Goal: Transaction & Acquisition: Book appointment/travel/reservation

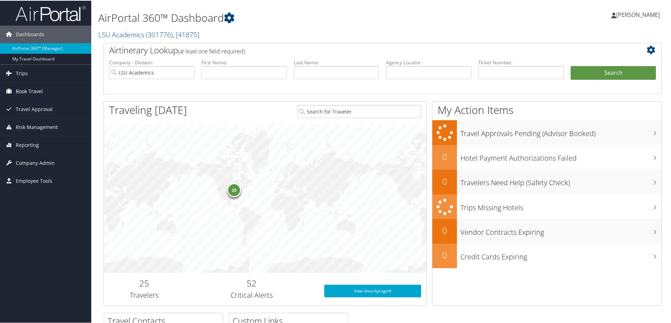
click at [31, 92] on span "Book Travel" at bounding box center [29, 91] width 27 height 18
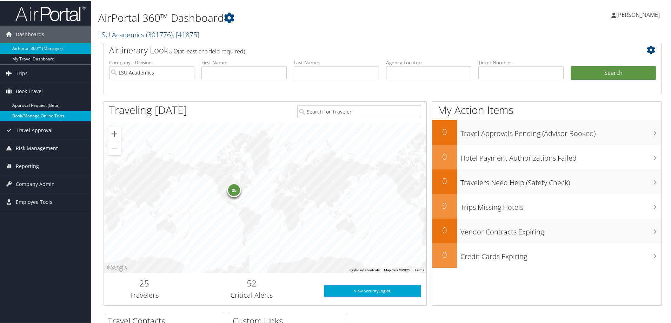
click at [30, 114] on link "Book/Manage Online Trips" at bounding box center [45, 115] width 91 height 11
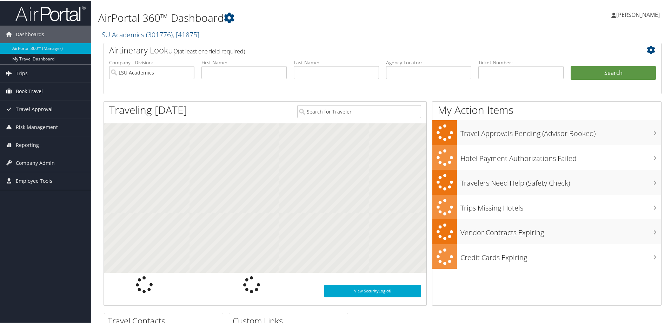
click at [43, 91] on link "Book Travel" at bounding box center [45, 91] width 91 height 18
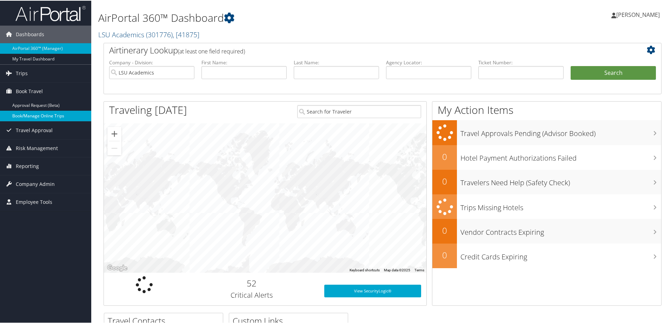
click at [50, 117] on link "Book/Manage Online Trips" at bounding box center [45, 115] width 91 height 11
